Goal: Task Accomplishment & Management: Use online tool/utility

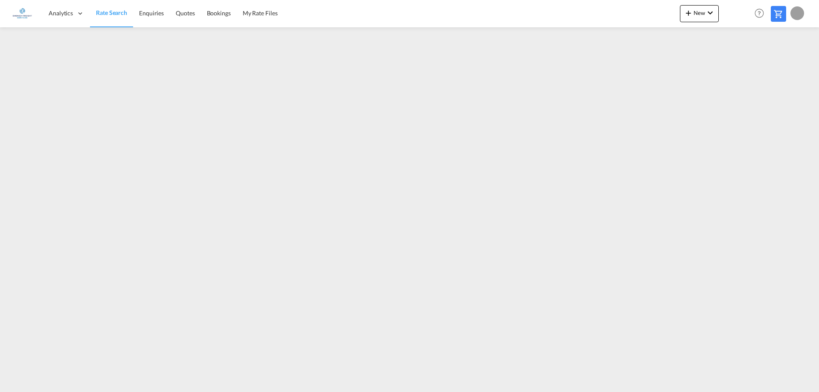
type input "[EMAIL_ADDRESS][DOMAIN_NAME]"
click at [700, 17] on button "New" at bounding box center [699, 13] width 39 height 17
click at [739, 63] on span "Ratesheet" at bounding box center [734, 63] width 9 height 17
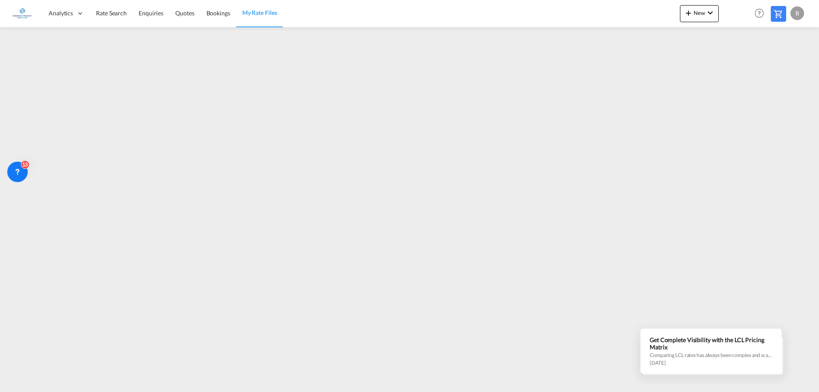
click at [776, 385] on md-content "Analytics Dashboard Rate Search Enquiries Quotes Bookings" at bounding box center [409, 196] width 819 height 392
click at [70, 44] on span "Dashboard" at bounding box center [63, 40] width 29 height 7
